Goal: Check status: Check status

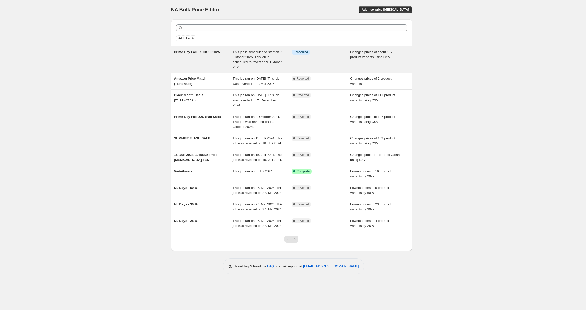
click at [258, 56] on span "This job is scheduled to start on 7. Oktober 2025. This job is scheduled to rev…" at bounding box center [258, 59] width 50 height 19
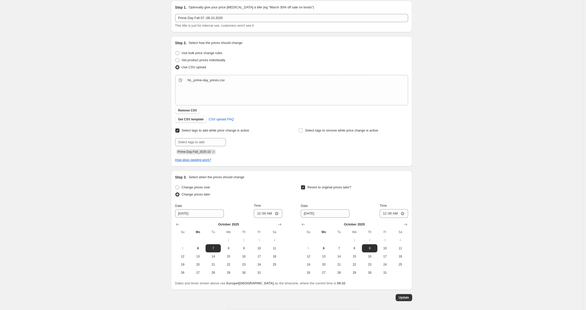
scroll to position [71, 0]
